Goal: Task Accomplishment & Management: Manage account settings

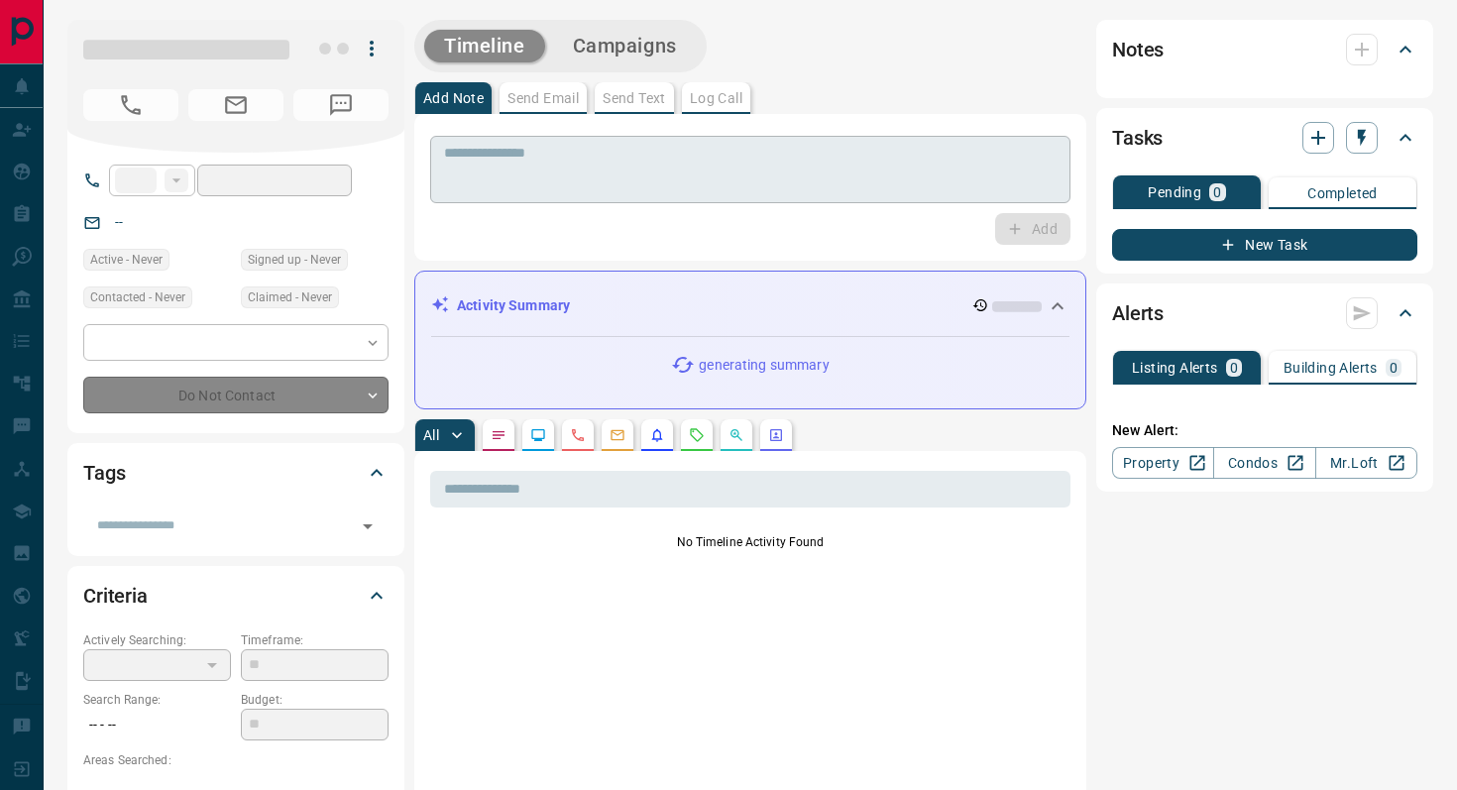
type input "**********"
type input "*"
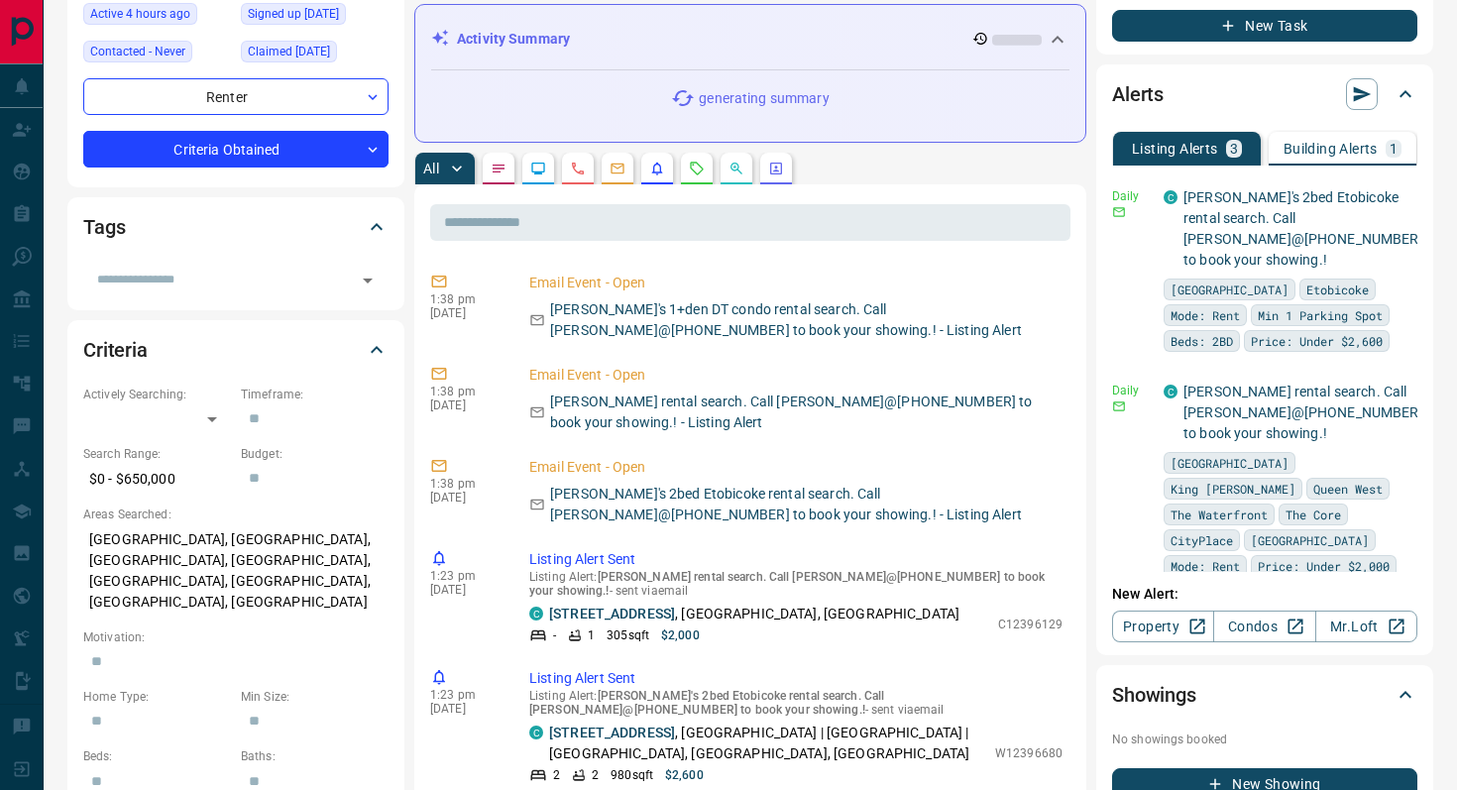
scroll to position [268, 0]
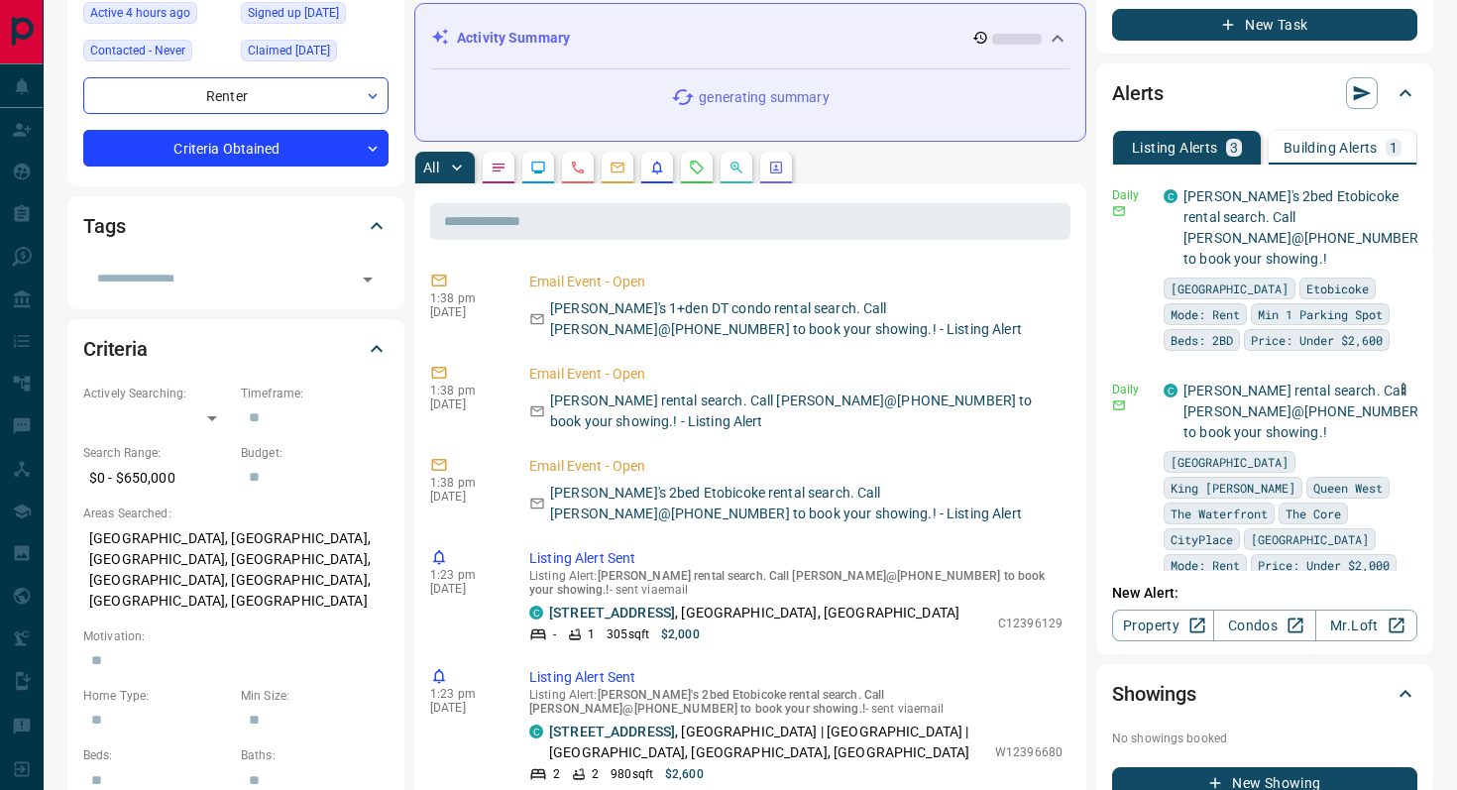
click at [1407, 380] on icon "button" at bounding box center [1404, 389] width 18 height 18
click at [1368, 471] on li "Delete" at bounding box center [1372, 469] width 87 height 32
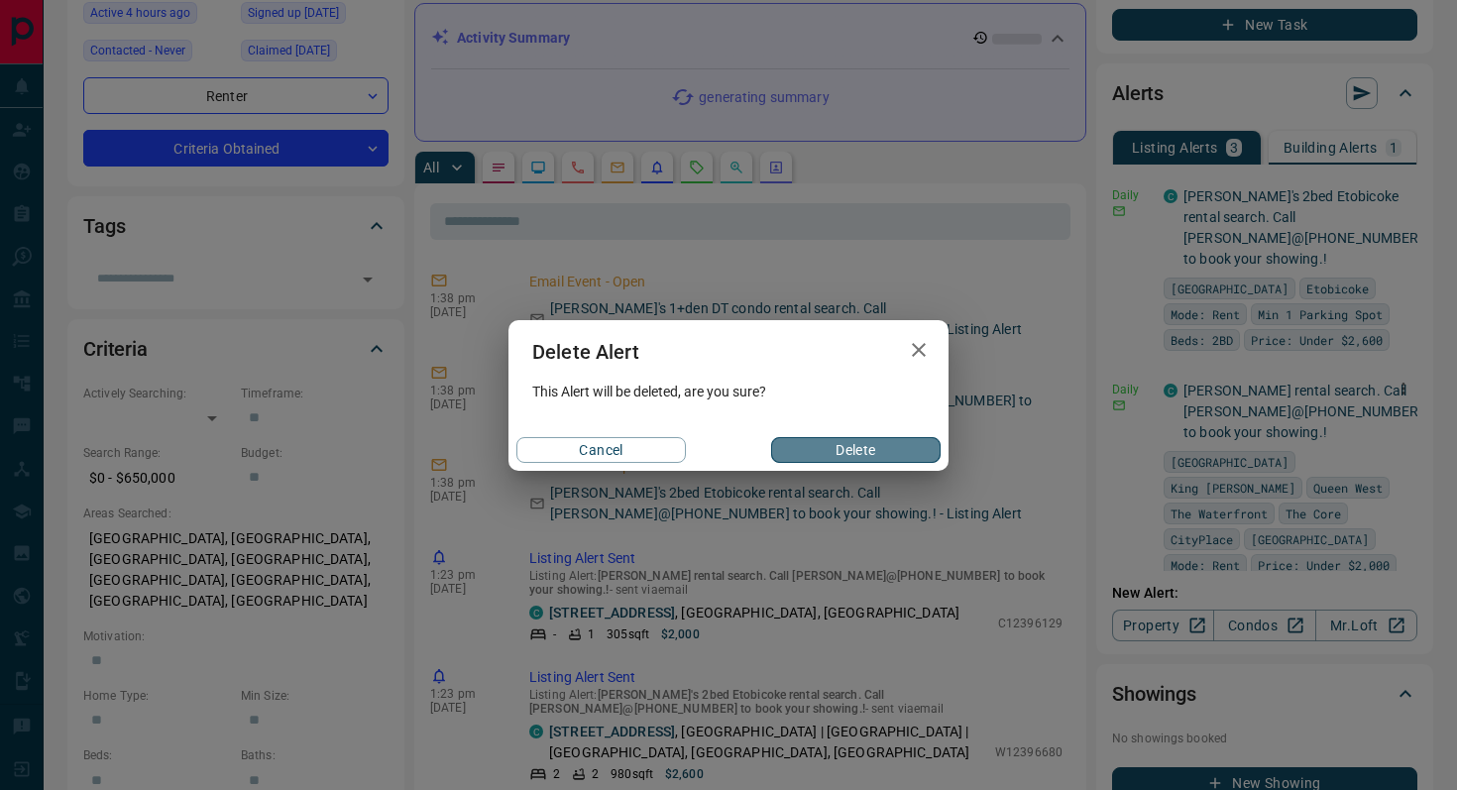
click at [891, 457] on button "Delete" at bounding box center [856, 450] width 170 height 26
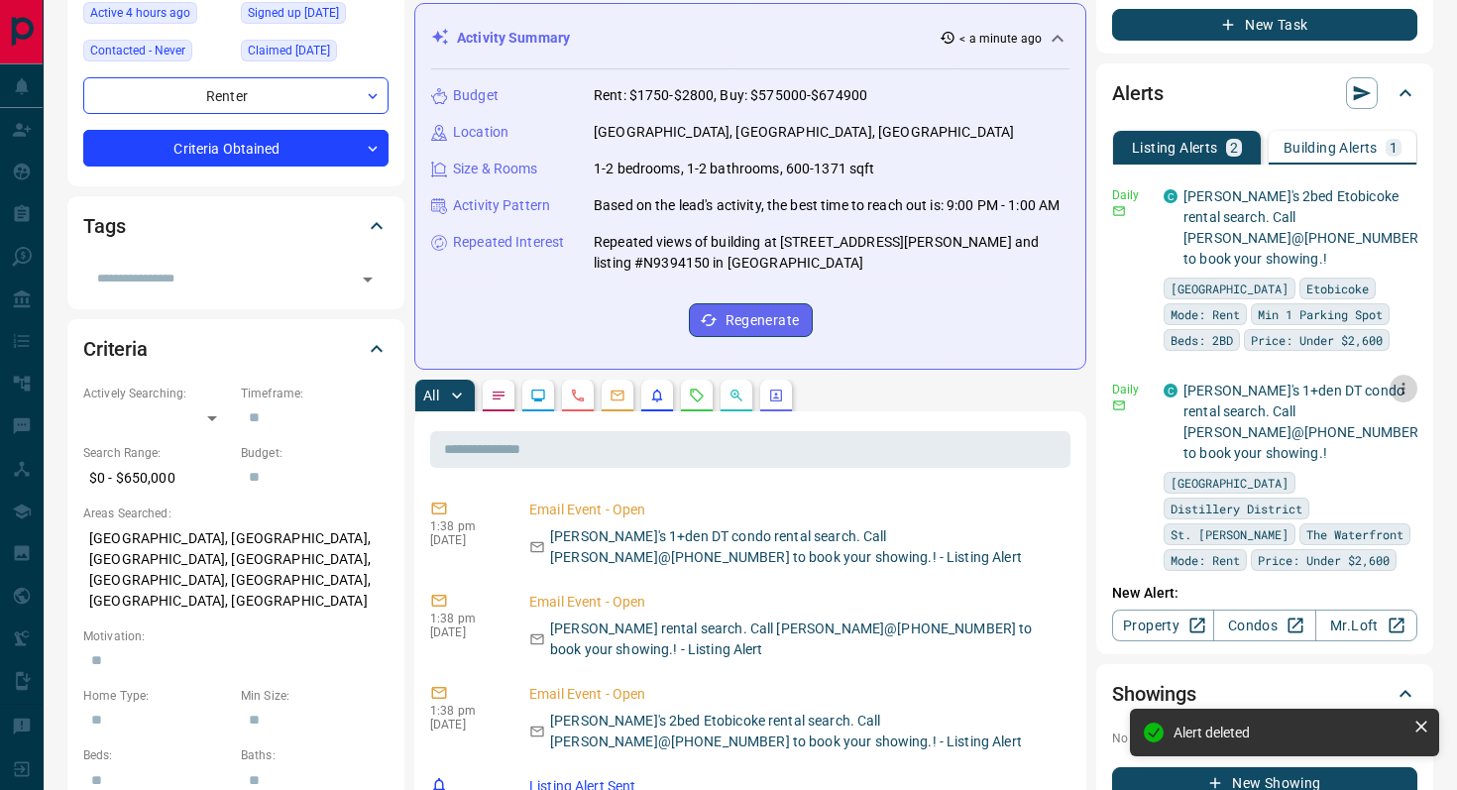
click at [1409, 380] on icon "button" at bounding box center [1404, 389] width 18 height 18
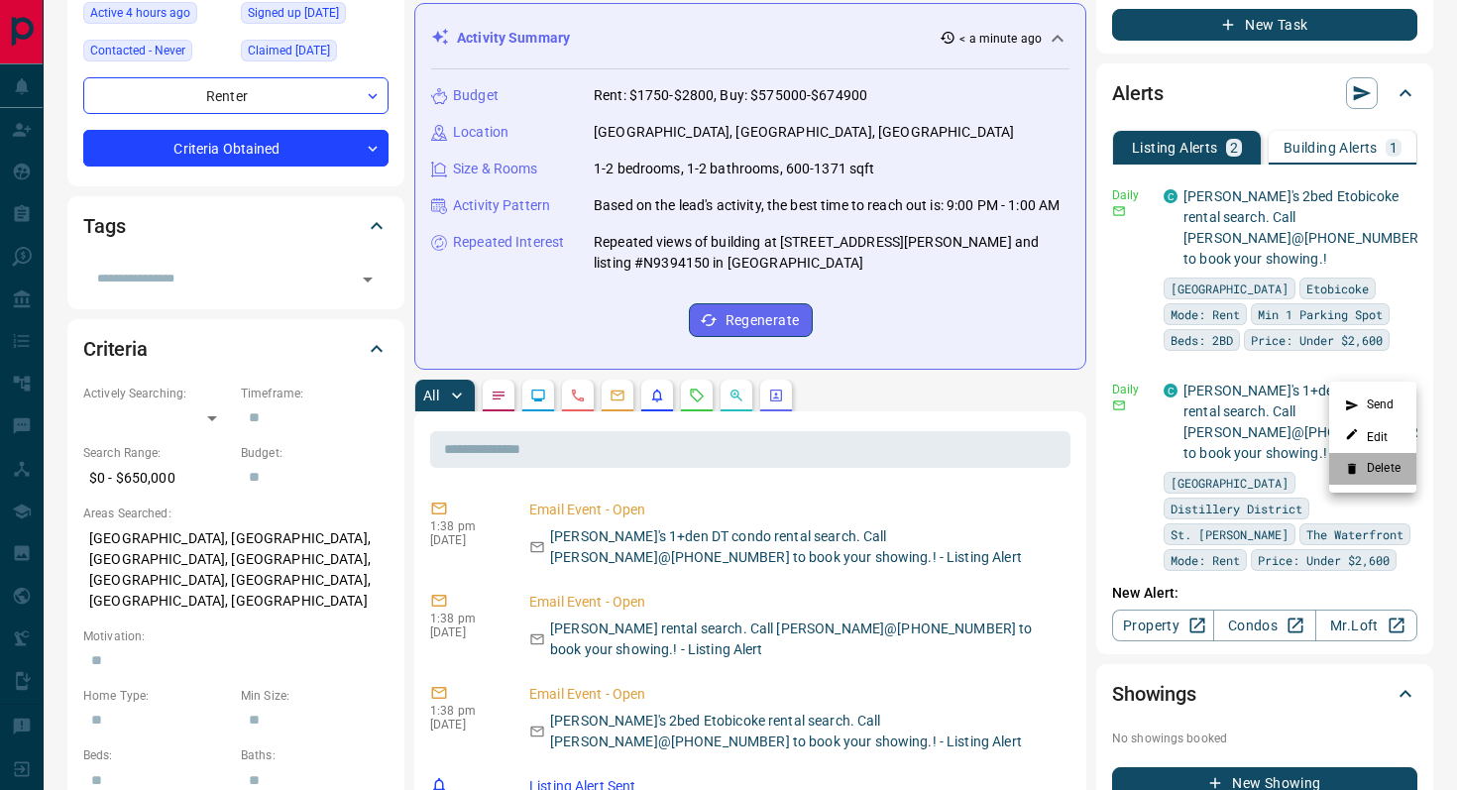
click at [1373, 467] on li "Delete" at bounding box center [1372, 469] width 87 height 32
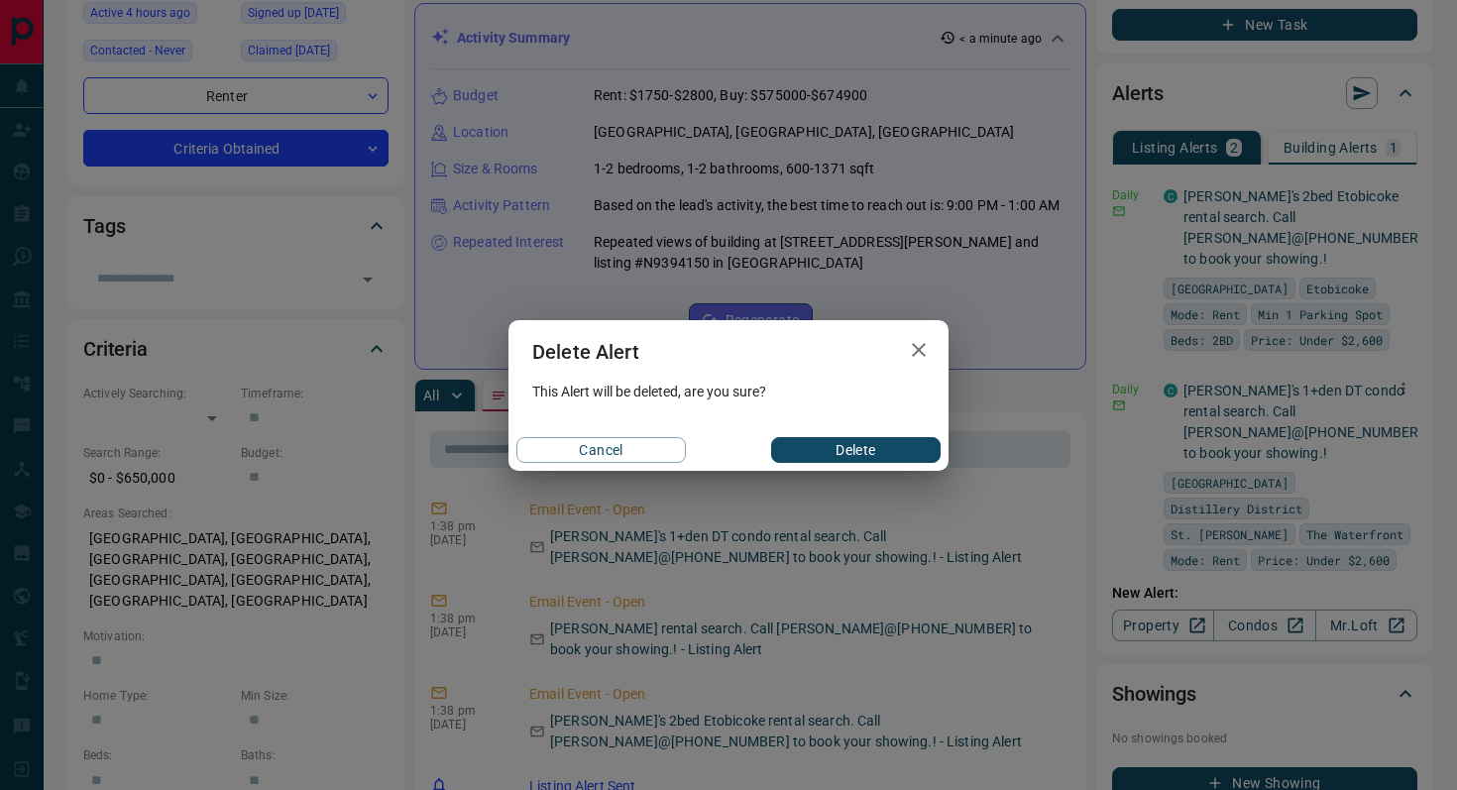
click at [896, 460] on button "Delete" at bounding box center [856, 450] width 170 height 26
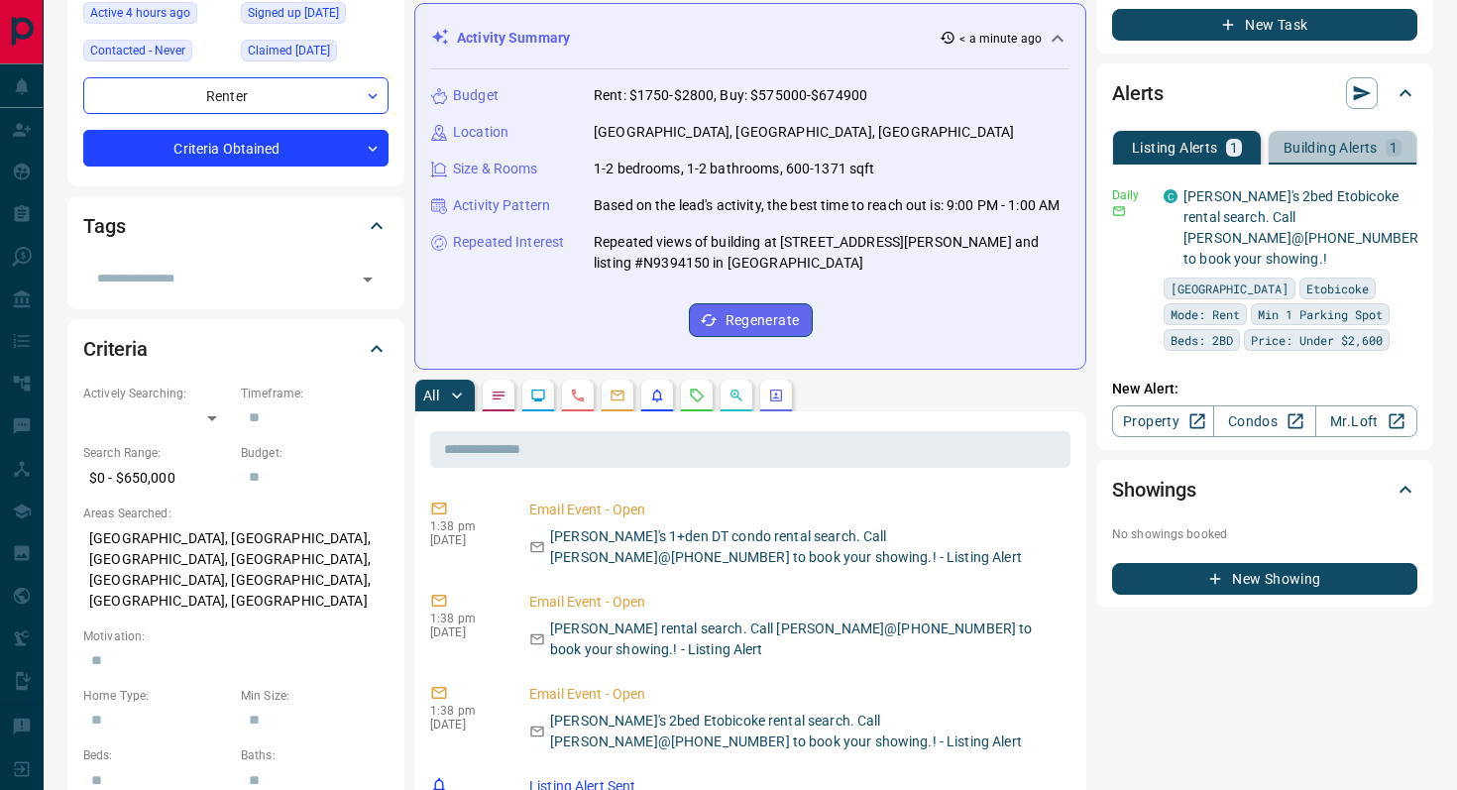
click at [1324, 139] on div "Building Alerts 1" at bounding box center [1343, 148] width 118 height 18
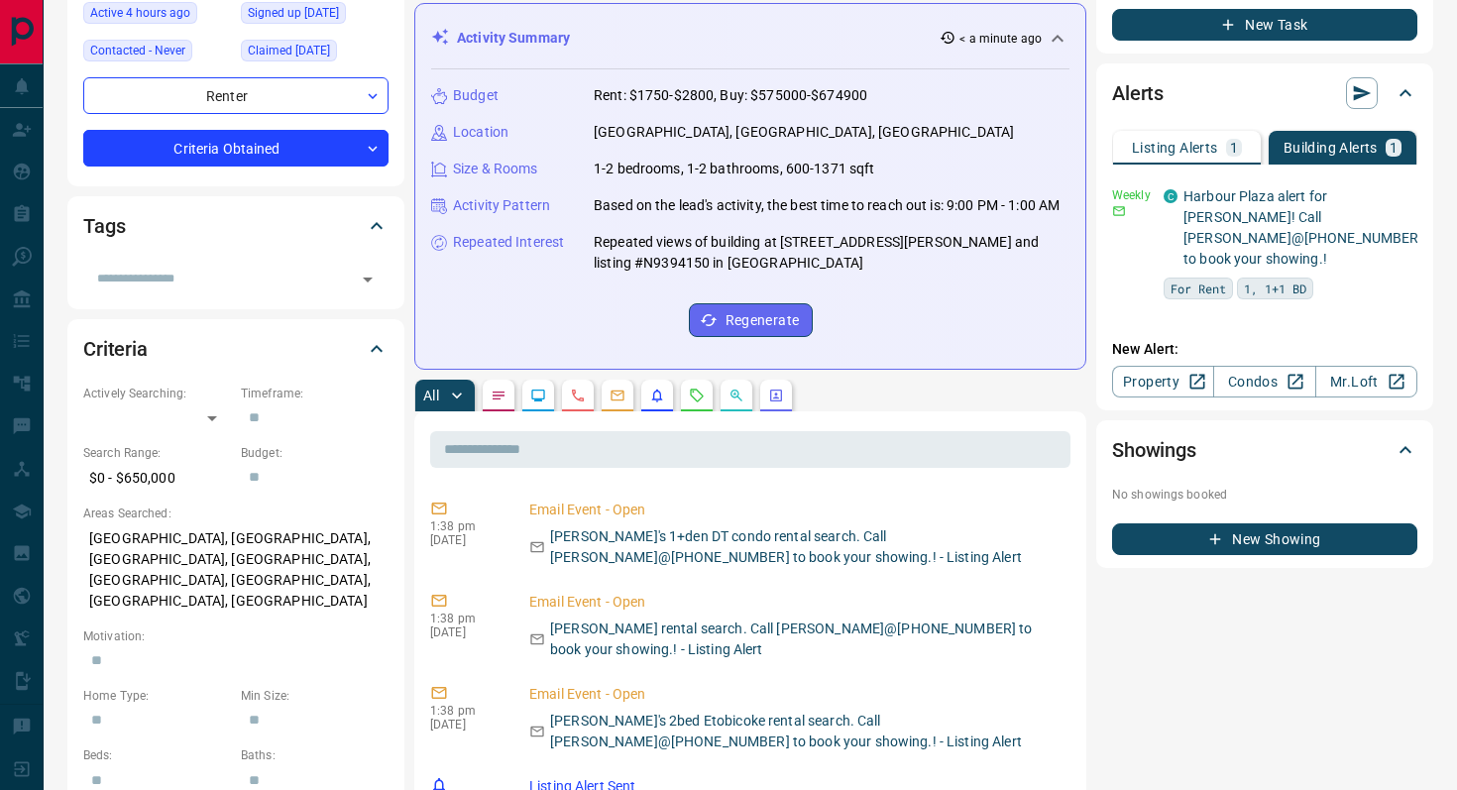
click at [1166, 127] on div "Listing Alerts 1 Building Alerts 1 Daily C Lea's 2bed Etobicoke rental search. …" at bounding box center [1264, 257] width 305 height 281
click at [1165, 145] on p "Listing Alerts" at bounding box center [1175, 148] width 86 height 14
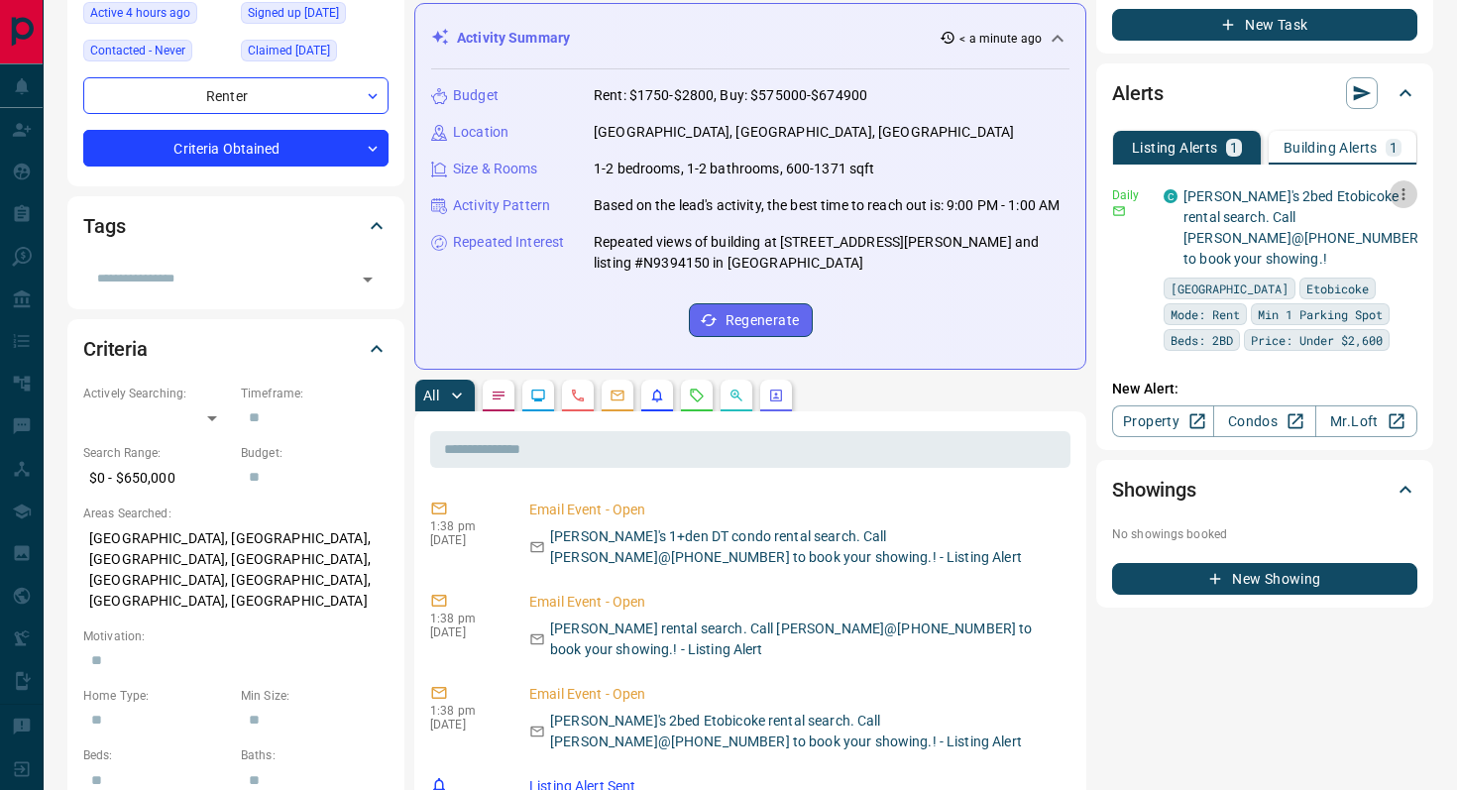
click at [1412, 197] on icon "button" at bounding box center [1404, 194] width 18 height 18
click at [1392, 287] on li "Delete" at bounding box center [1372, 296] width 87 height 32
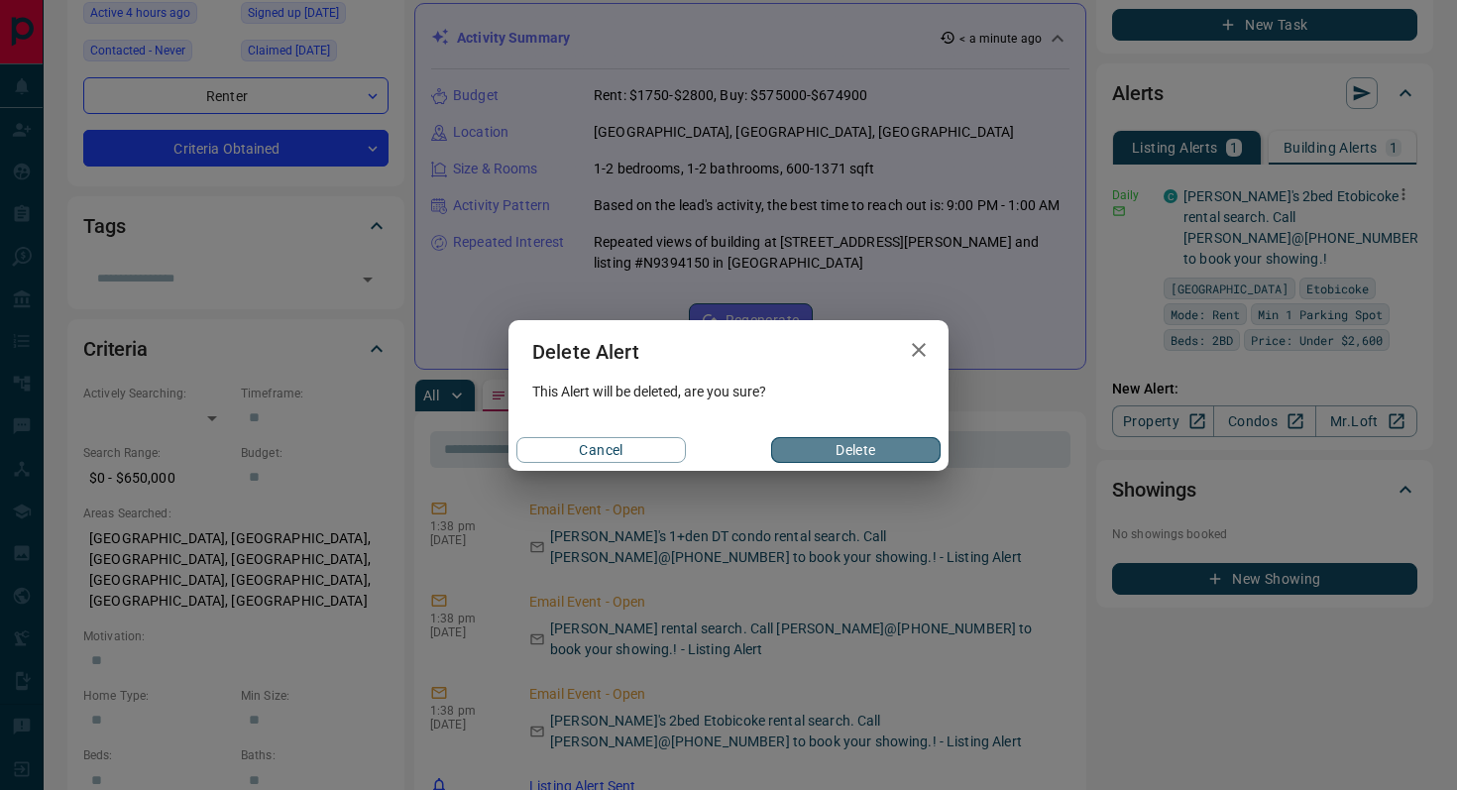
click at [885, 456] on button "Delete" at bounding box center [856, 450] width 170 height 26
